Goal: Information Seeking & Learning: Understand process/instructions

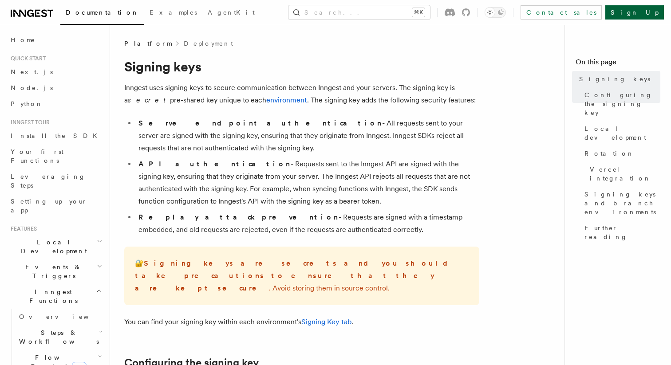
click at [636, 12] on link "Sign Up" at bounding box center [634, 12] width 59 height 14
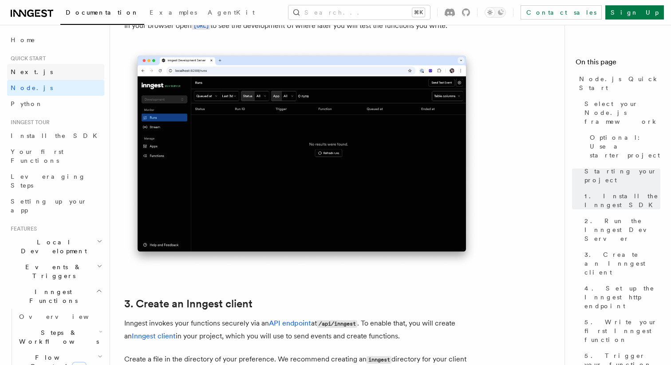
click at [72, 74] on link "Next.js" at bounding box center [55, 72] width 97 height 16
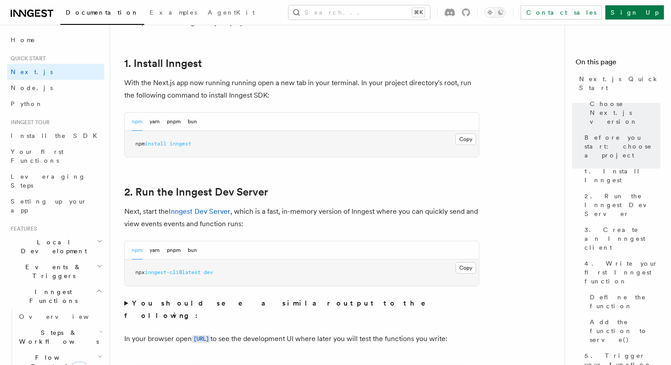
scroll to position [473, 0]
click at [157, 250] on button "yarn" at bounding box center [154, 249] width 10 height 18
click at [471, 267] on button "Copy Copied" at bounding box center [465, 267] width 21 height 12
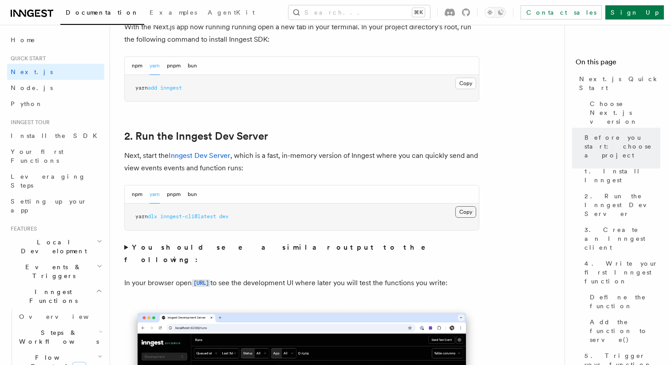
click at [458, 208] on button "Copy Copied" at bounding box center [465, 212] width 21 height 12
click at [465, 80] on button "Copy Copied" at bounding box center [465, 84] width 21 height 12
click at [136, 190] on button "npm" at bounding box center [137, 194] width 11 height 18
click at [468, 213] on button "Copy Copied" at bounding box center [465, 212] width 21 height 12
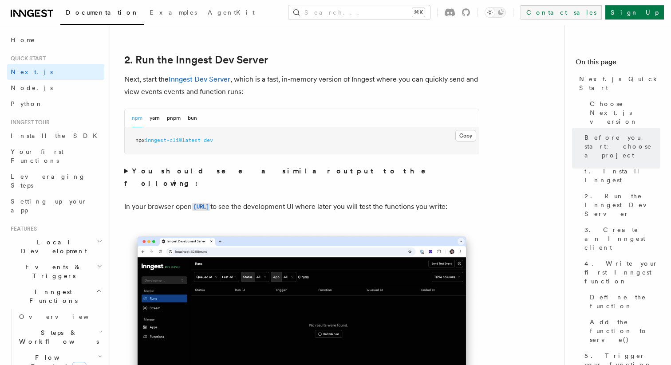
scroll to position [607, 0]
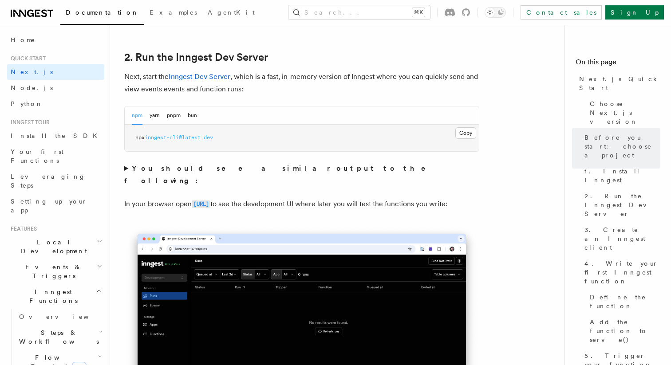
click at [210, 200] on code "[URL]" at bounding box center [201, 204] width 19 height 8
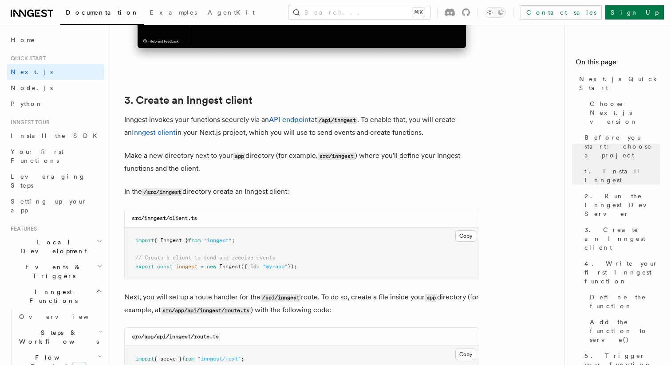
scroll to position [997, 0]
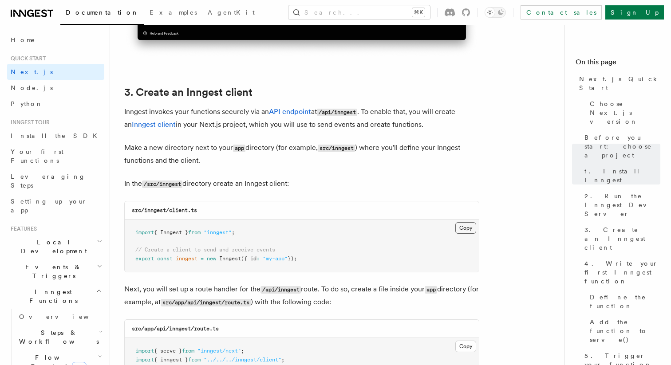
click at [468, 230] on button "Copy Copied" at bounding box center [465, 228] width 21 height 12
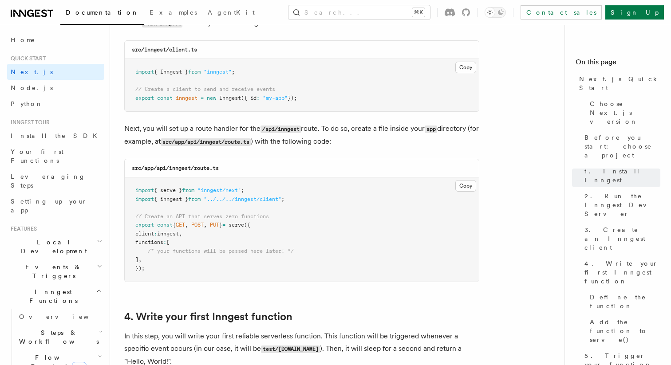
scroll to position [1165, 0]
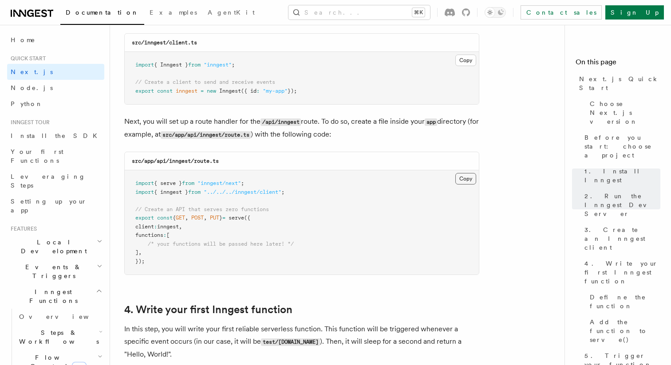
click at [465, 181] on button "Copy Copied" at bounding box center [465, 179] width 21 height 12
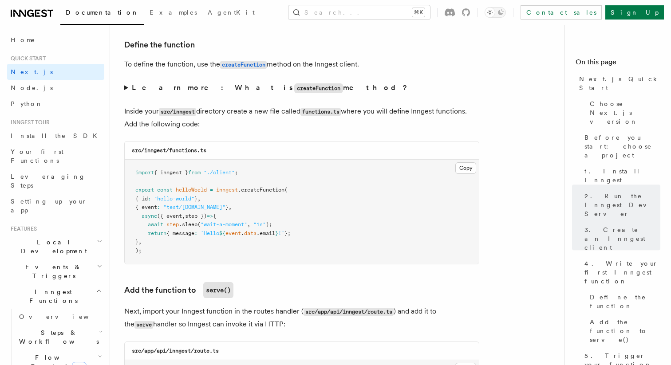
scroll to position [1506, 0]
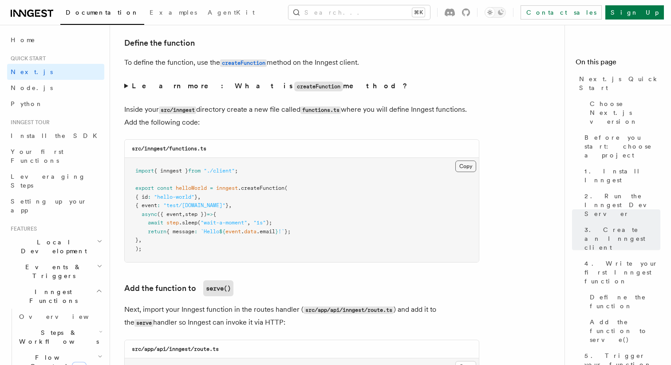
click at [465, 169] on button "Copy Copied" at bounding box center [465, 167] width 21 height 12
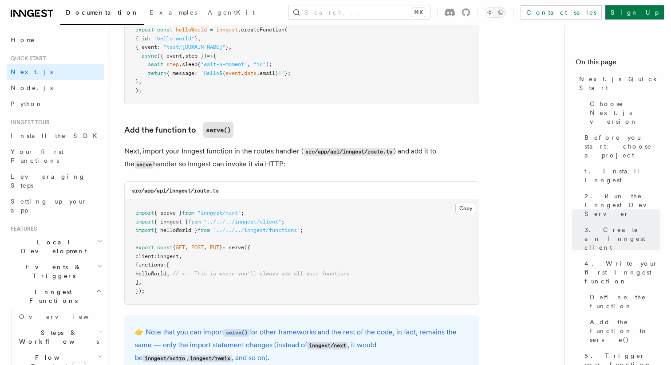
scroll to position [1665, 0]
click at [469, 208] on button "Copy Copied" at bounding box center [465, 208] width 21 height 12
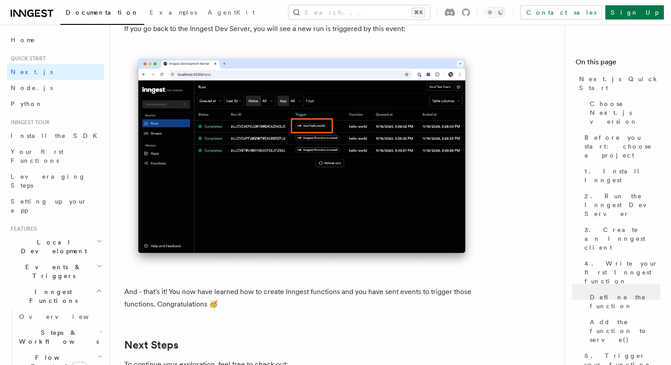
scroll to position [5386, 0]
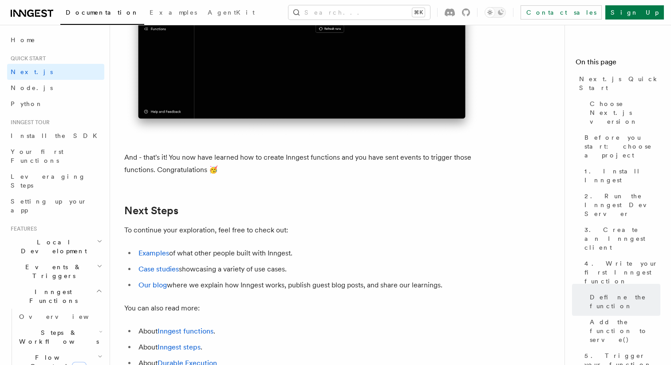
click at [349, 217] on h2 "Next Steps" at bounding box center [301, 210] width 355 height 12
